Goal: Check status: Check status

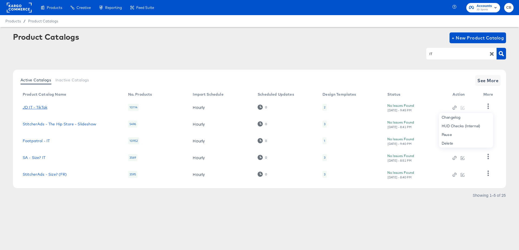
click at [36, 106] on link "JD IT - TikTok" at bounding box center [35, 107] width 25 height 4
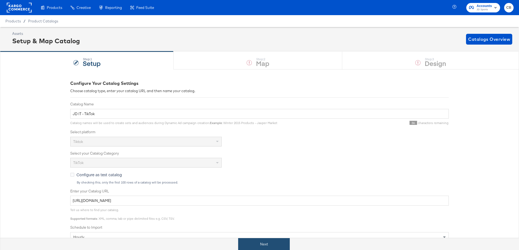
click at [256, 241] on button "Next" at bounding box center [264, 244] width 52 height 12
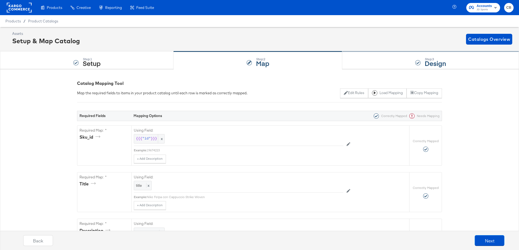
click at [375, 59] on div "Step: 3 Design" at bounding box center [430, 61] width 177 height 18
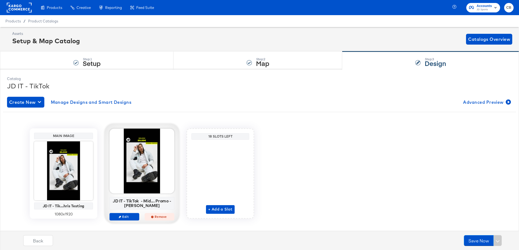
click at [160, 217] on span "Remove" at bounding box center [159, 216] width 25 height 4
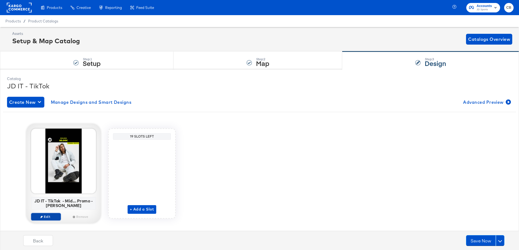
click at [42, 215] on icon "button" at bounding box center [41, 216] width 2 height 2
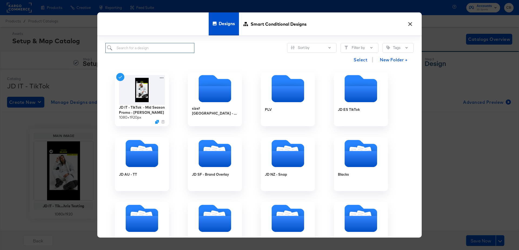
click at [136, 51] on input "search" at bounding box center [149, 48] width 89 height 10
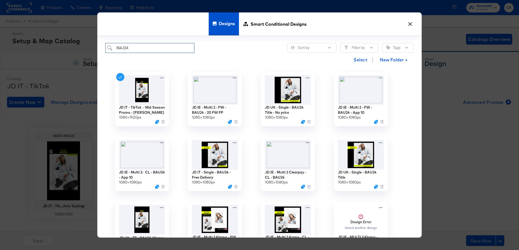
click at [116, 48] on input "BAU24" at bounding box center [149, 48] width 89 height 10
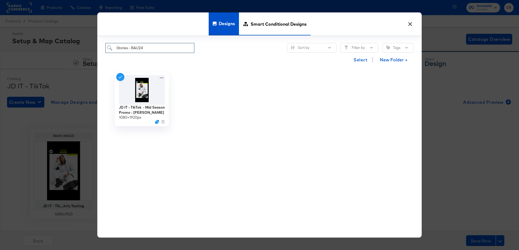
type input "Stories - BAU24"
click at [276, 22] on span "Smart Conditional Designs" at bounding box center [278, 24] width 56 height 24
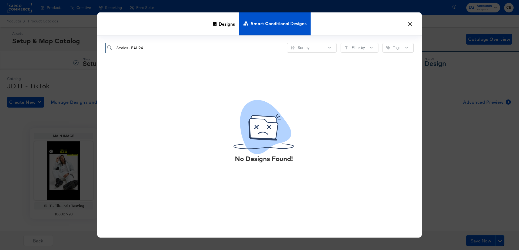
click at [158, 47] on input "Stories - BAU24" at bounding box center [149, 48] width 89 height 10
click at [222, 24] on span "Designs" at bounding box center [227, 24] width 16 height 24
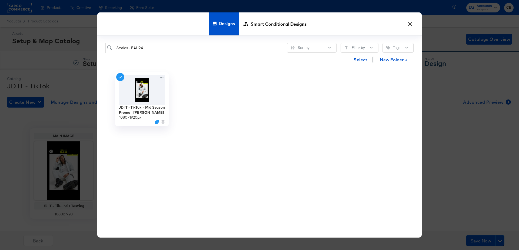
click at [410, 23] on button "×" at bounding box center [410, 23] width 10 height 10
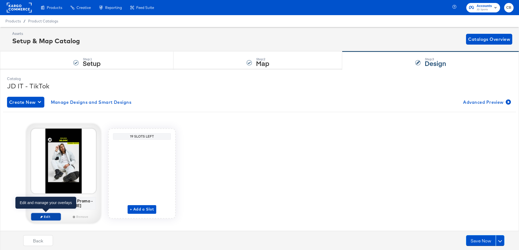
click at [42, 216] on icon "button" at bounding box center [41, 216] width 2 height 2
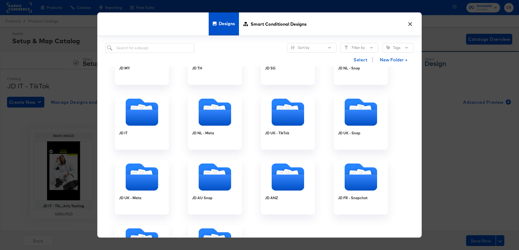
scroll to position [243, 0]
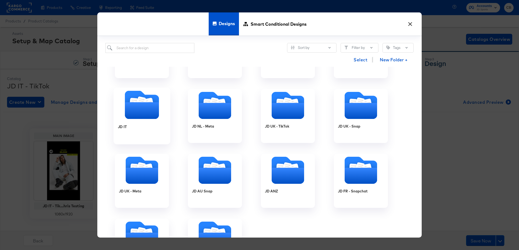
click at [131, 115] on icon "Folder" at bounding box center [142, 110] width 34 height 17
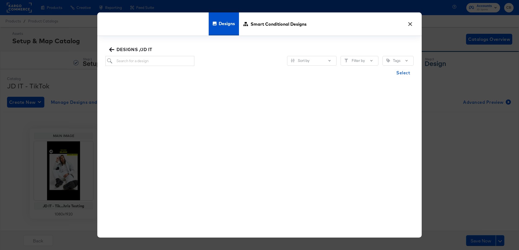
scroll to position [0, 0]
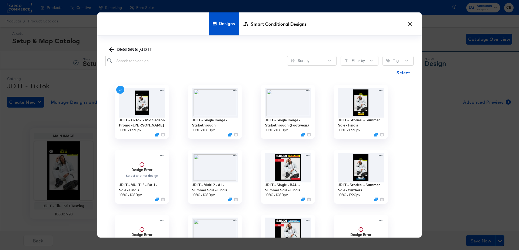
click at [111, 49] on icon "button" at bounding box center [111, 49] width 5 height 4
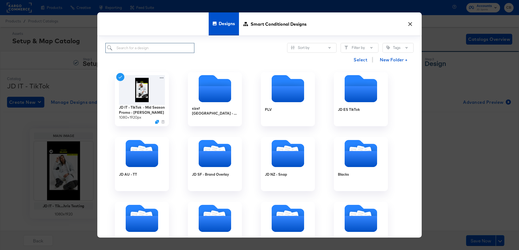
click at [130, 50] on input "search" at bounding box center [149, 48] width 89 height 10
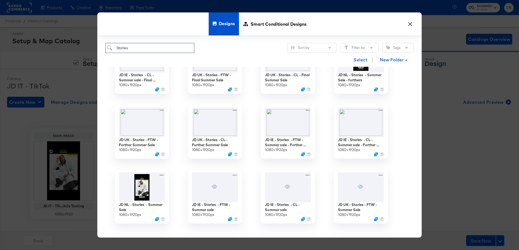
scroll to position [203, 0]
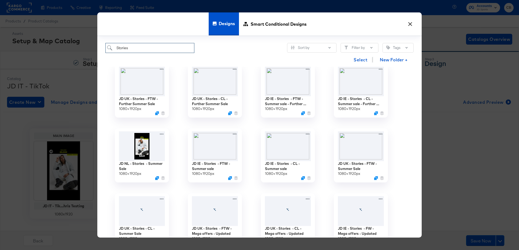
click at [115, 49] on input "Stories" at bounding box center [149, 48] width 89 height 10
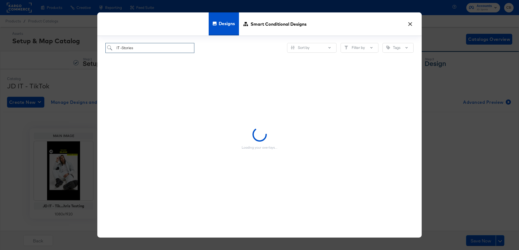
type input "IT - Stories"
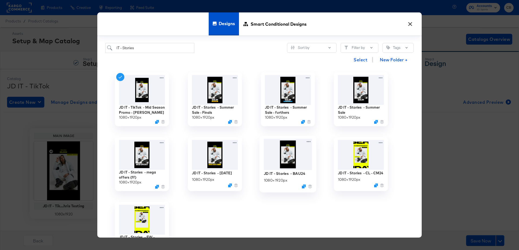
click at [286, 153] on img at bounding box center [288, 154] width 48 height 31
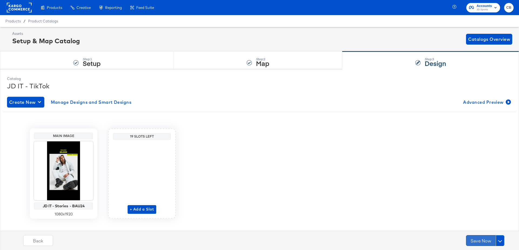
click at [476, 243] on button "Save Now" at bounding box center [481, 240] width 30 height 11
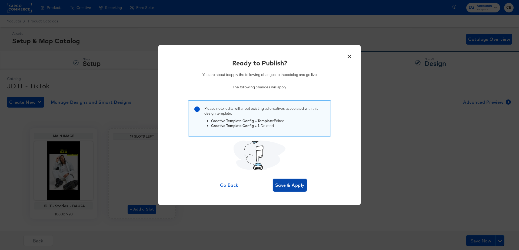
click at [302, 187] on span "Save & Apply" at bounding box center [289, 185] width 29 height 8
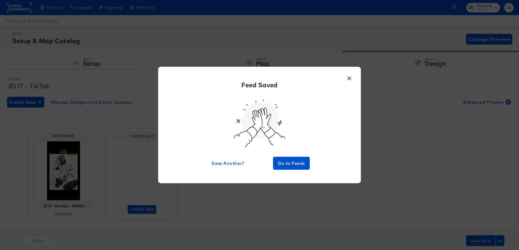
click at [350, 74] on button "×" at bounding box center [349, 77] width 10 height 10
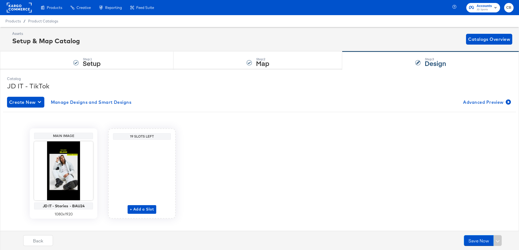
click at [17, 9] on rect at bounding box center [19, 8] width 25 height 10
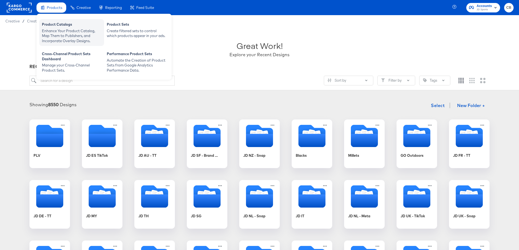
click at [56, 33] on div "Enhance Your Product Catalog, Map Them to Publishers, and Incorporate Overlay D…" at bounding box center [71, 35] width 59 height 15
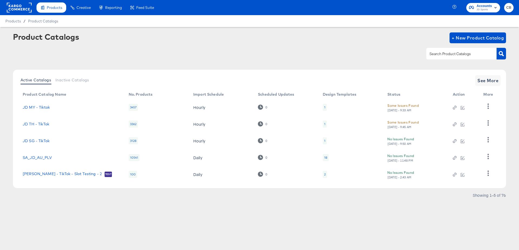
click at [440, 54] on input "text" at bounding box center [457, 54] width 58 height 6
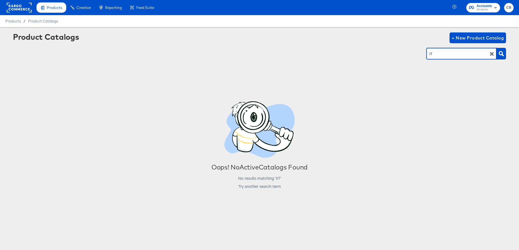
type input "IT"
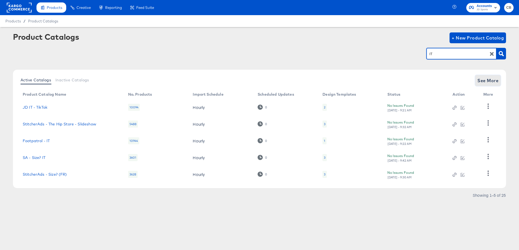
click at [490, 82] on span "See More" at bounding box center [487, 81] width 21 height 8
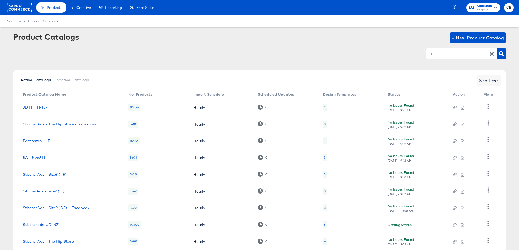
scroll to position [52, 0]
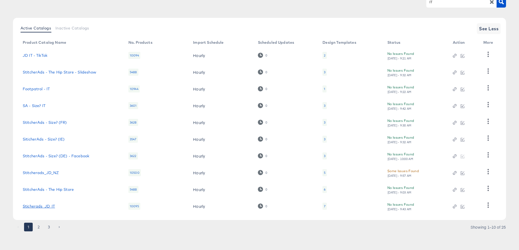
click at [45, 205] on link "Sticherads_JD_IT" at bounding box center [39, 206] width 32 height 4
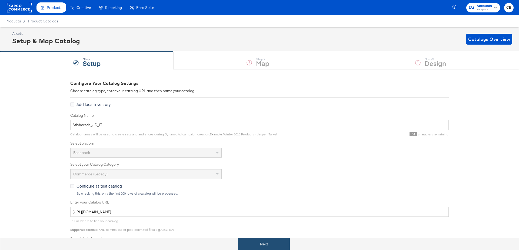
click at [260, 240] on button "Next" at bounding box center [264, 244] width 52 height 12
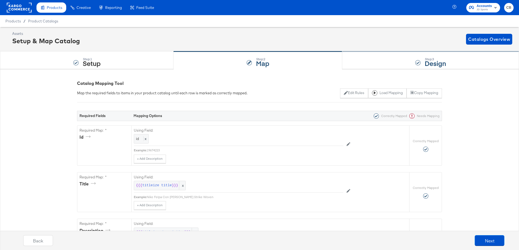
click at [378, 60] on div "Step: 3 Design" at bounding box center [430, 61] width 177 height 18
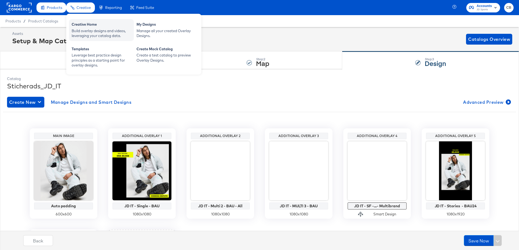
click at [81, 22] on div "Creative Home" at bounding box center [101, 25] width 59 height 6
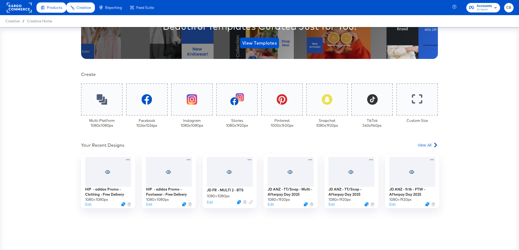
scroll to position [106, 0]
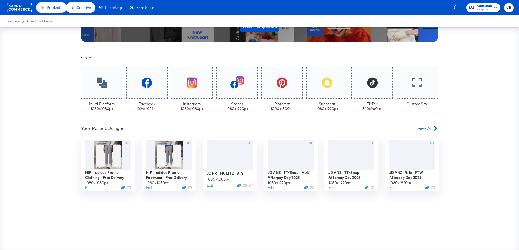
click at [428, 129] on span "View All" at bounding box center [424, 127] width 14 height 5
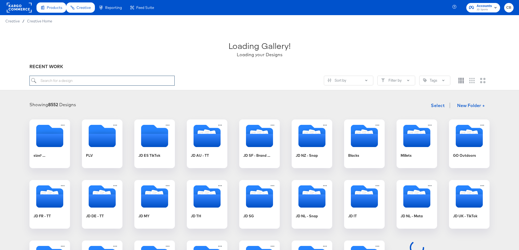
click at [53, 80] on input "search" at bounding box center [101, 81] width 145 height 10
type input "[PERSON_NAME] testing"
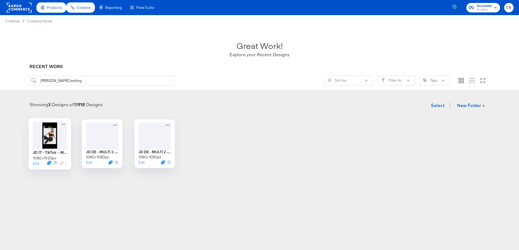
click at [52, 134] on div at bounding box center [50, 135] width 34 height 28
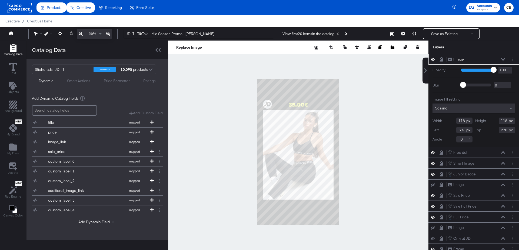
click at [372, 115] on div at bounding box center [298, 152] width 260 height 223
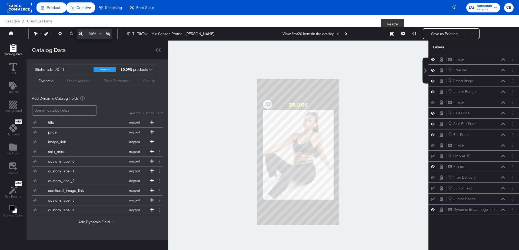
click at [392, 33] on icon at bounding box center [392, 34] width 4 height 4
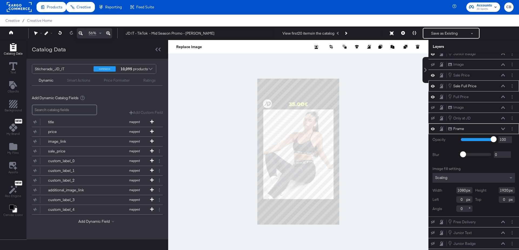
scroll to position [14, 0]
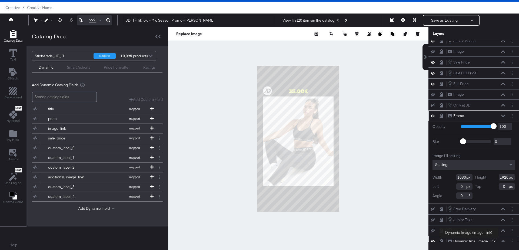
click at [468, 239] on div "Dynamic Ima...image_link)" at bounding box center [474, 241] width 43 height 5
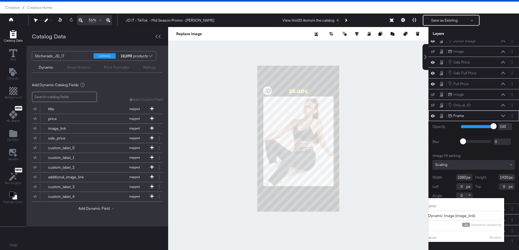
click at [376, 188] on div at bounding box center [298, 138] width 260 height 223
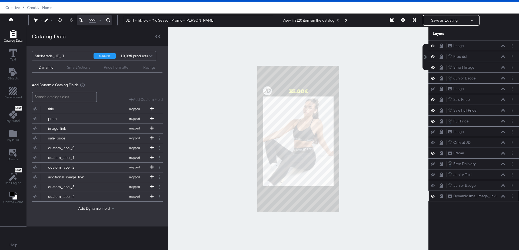
click at [503, 195] on icon at bounding box center [503, 196] width 4 height 2
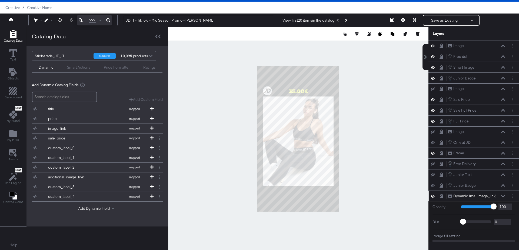
scroll to position [58, 0]
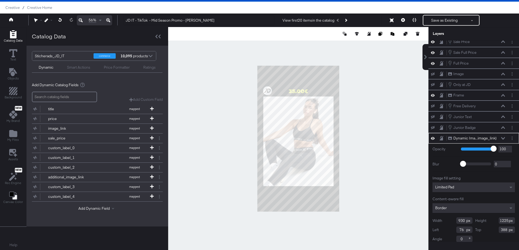
click at [194, 77] on div at bounding box center [298, 138] width 260 height 223
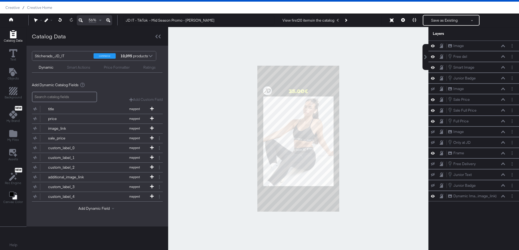
scroll to position [0, 0]
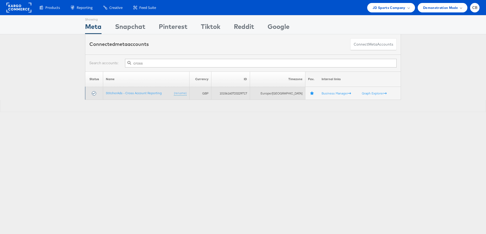
type input "cross"
click at [146, 95] on td "StitcherAds - Cross Account Reporting (rename)" at bounding box center [146, 93] width 86 height 13
click at [148, 93] on link "StitcherAds - Cross Account Reporting" at bounding box center [134, 93] width 56 height 4
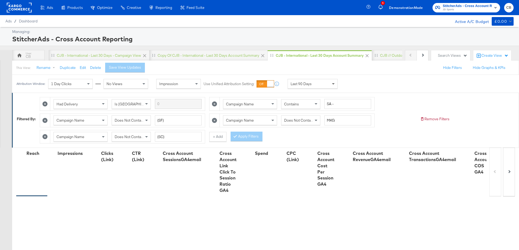
click at [331, 85] on span at bounding box center [333, 83] width 7 height 9
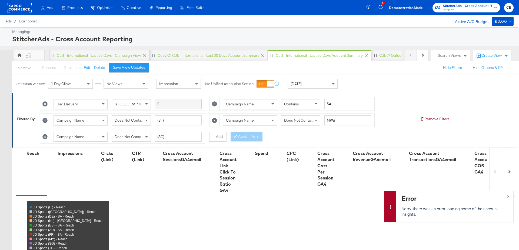
scroll to position [286, 0]
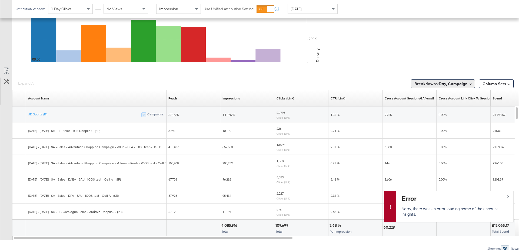
click at [444, 79] on button "Breakdowns: Day, Campaign" at bounding box center [443, 83] width 64 height 9
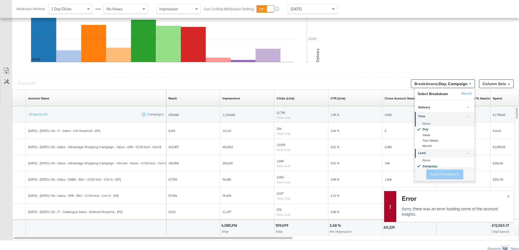
click at [429, 121] on div "None" at bounding box center [444, 123] width 59 height 5
click at [427, 158] on div "None" at bounding box center [444, 160] width 59 height 5
click at [439, 173] on button "Apply Breakdown" at bounding box center [444, 174] width 37 height 10
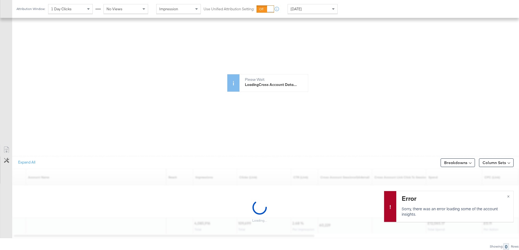
scroll to position [205, 0]
click at [509, 196] on span "×" at bounding box center [508, 196] width 2 height 6
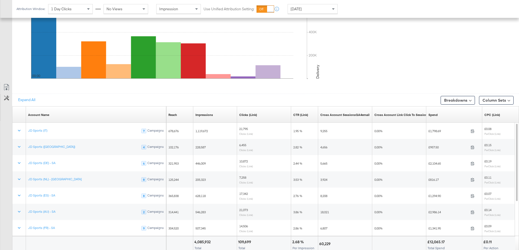
scroll to position [286, 0]
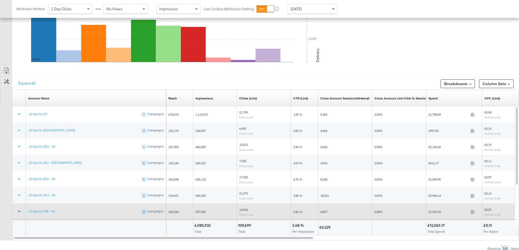
click at [21, 210] on icon at bounding box center [18, 211] width 5 height 5
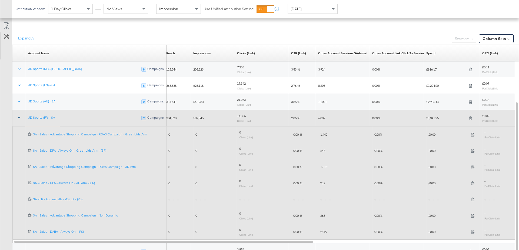
scroll to position [334, 0]
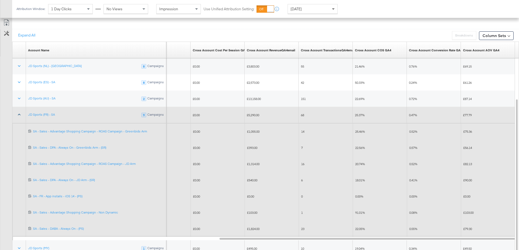
click at [334, 12] on span at bounding box center [333, 8] width 7 height 9
click at [357, 11] on div "Aug 17th 2025" at bounding box center [352, 11] width 9 height 4
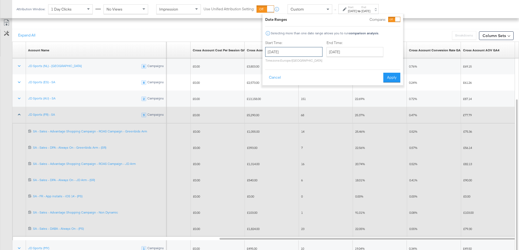
click at [285, 55] on input "August 17th 2025" at bounding box center [293, 52] width 57 height 10
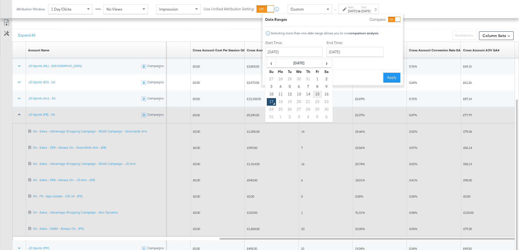
click at [319, 95] on td "15" at bounding box center [317, 94] width 9 height 8
type input "August 15th 2025"
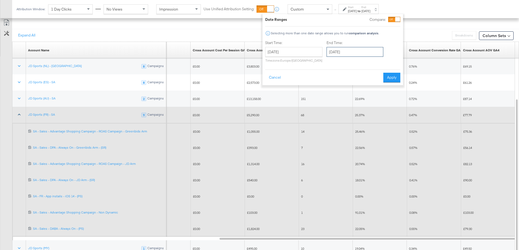
click at [347, 53] on input "August 17th 2025" at bounding box center [354, 52] width 57 height 10
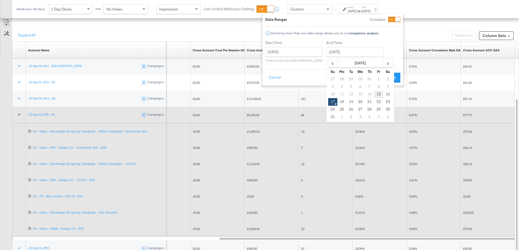
click at [378, 95] on td "15" at bounding box center [378, 94] width 9 height 8
type input "August 15th 2025"
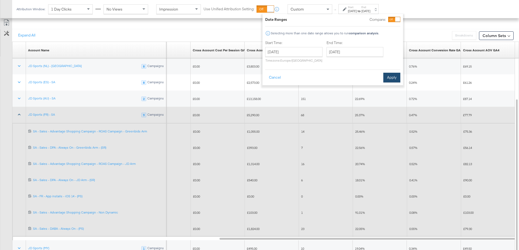
click at [395, 81] on button "Apply" at bounding box center [391, 78] width 17 height 10
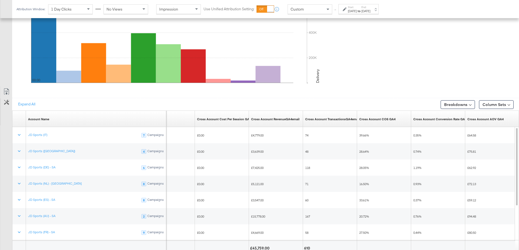
scroll to position [287, 0]
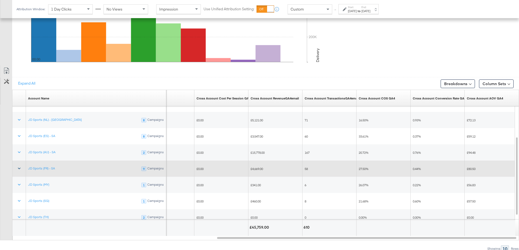
click at [20, 167] on icon at bounding box center [18, 168] width 5 height 5
